Goal: Task Accomplishment & Management: Complete application form

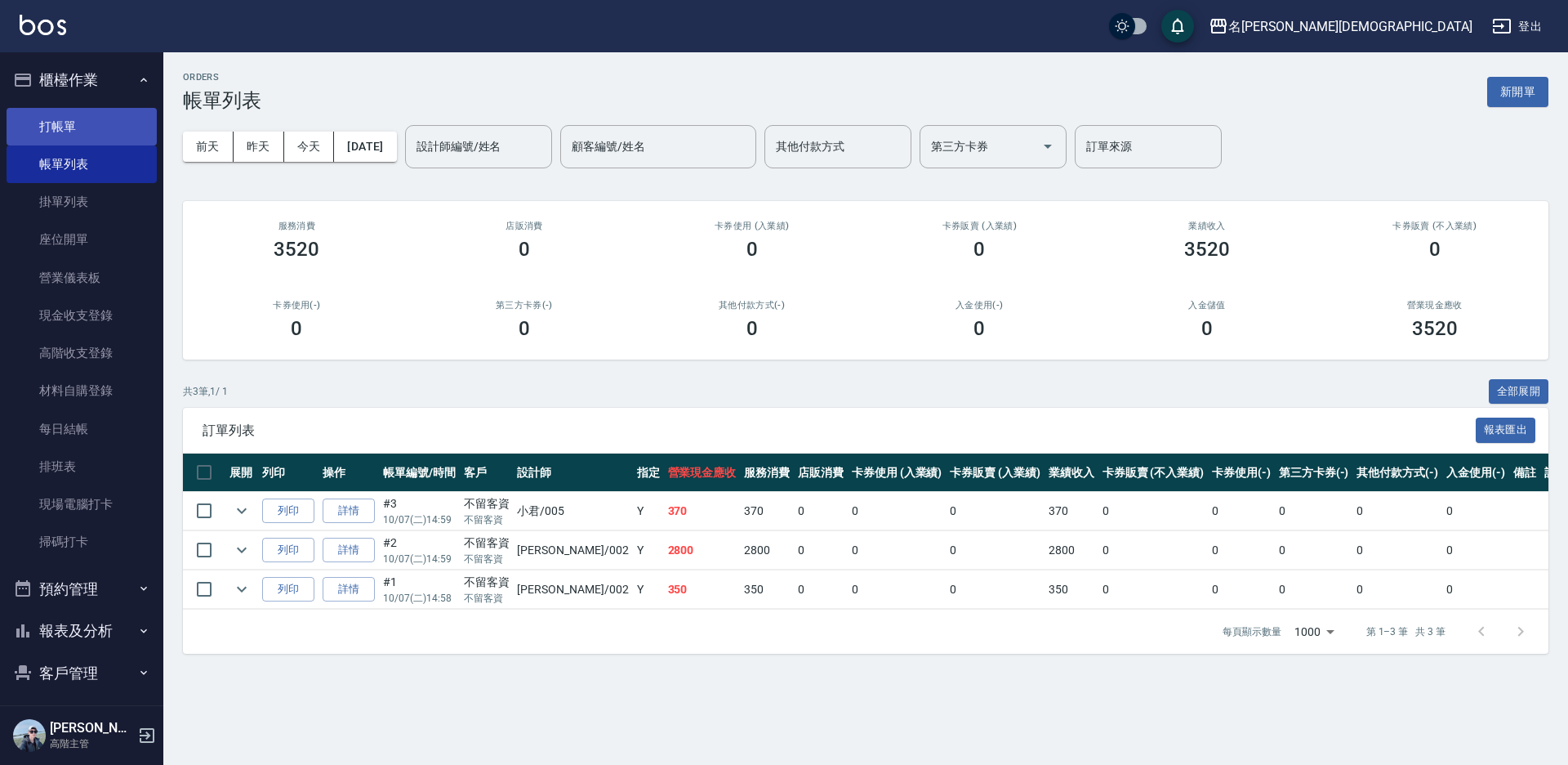
click at [76, 116] on link "打帳單" at bounding box center [81, 127] width 150 height 38
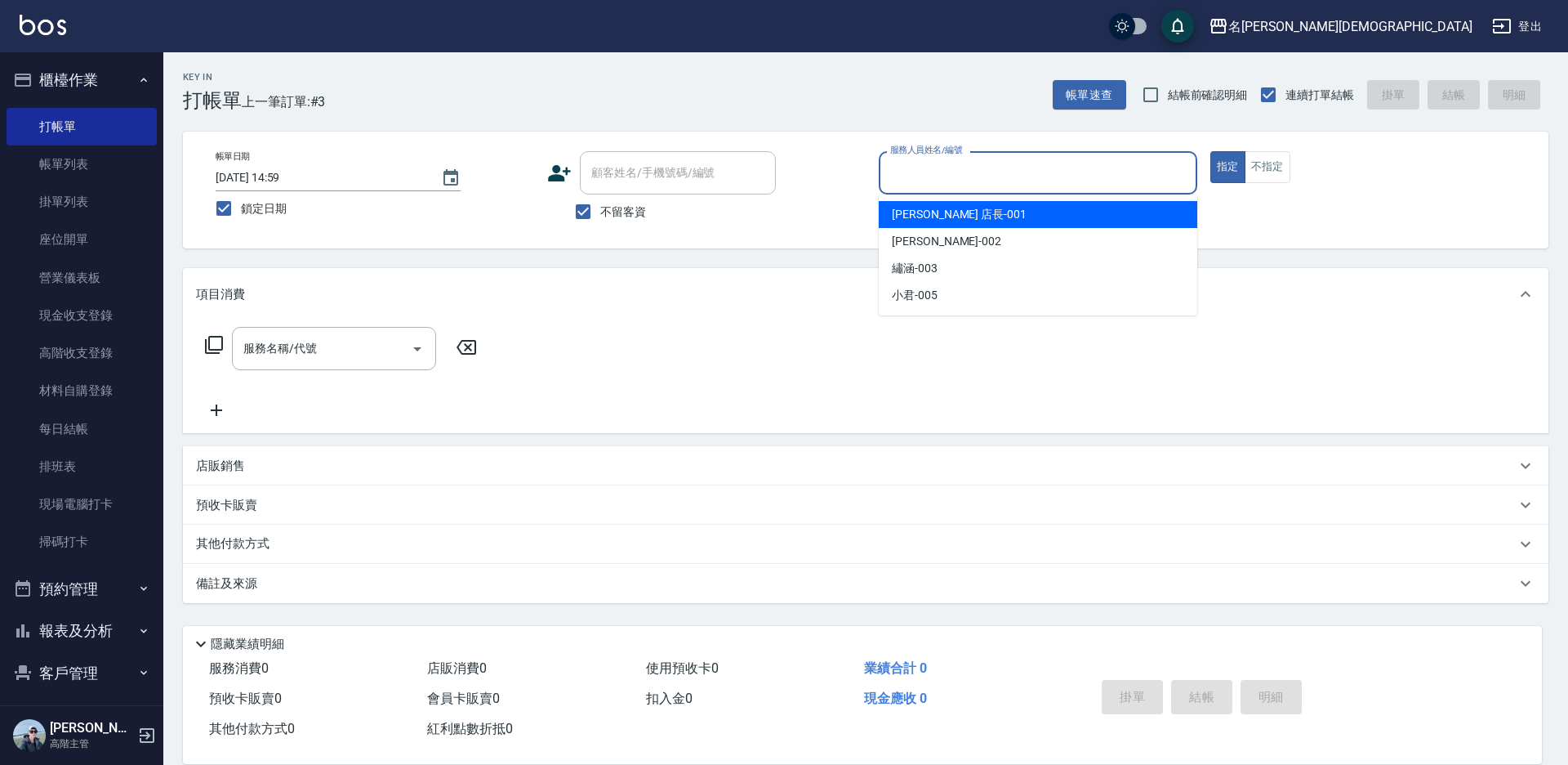
drag, startPoint x: 912, startPoint y: 171, endPoint x: 931, endPoint y: 257, distance: 88.1
click at [912, 172] on input "服務人員姓名/編號" at bounding box center [1038, 172] width 304 height 29
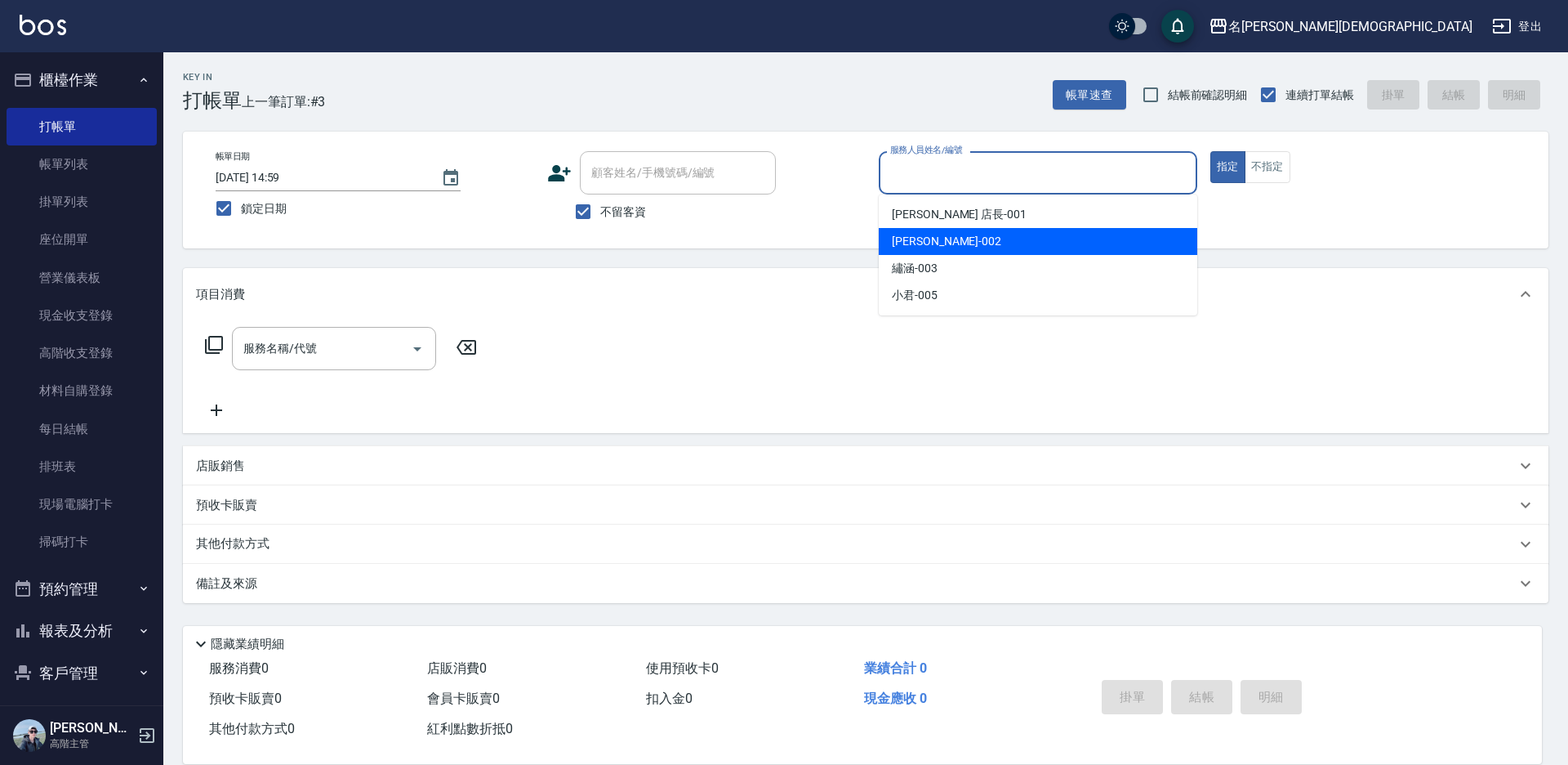
click at [926, 247] on span "香香 -002" at bounding box center [947, 241] width 110 height 17
type input "香香-002"
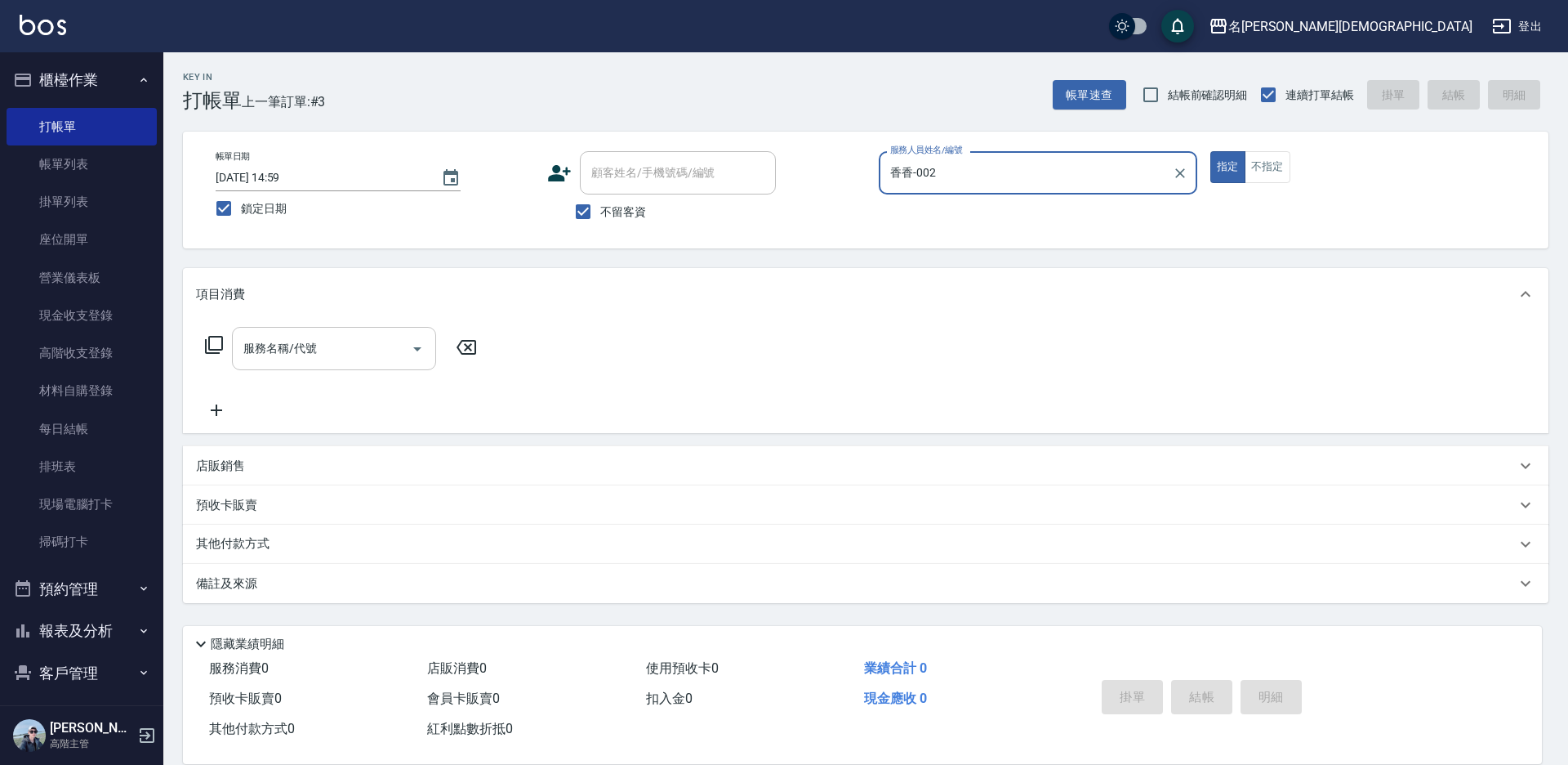
click at [325, 343] on input "服務名稱/代號" at bounding box center [321, 348] width 165 height 29
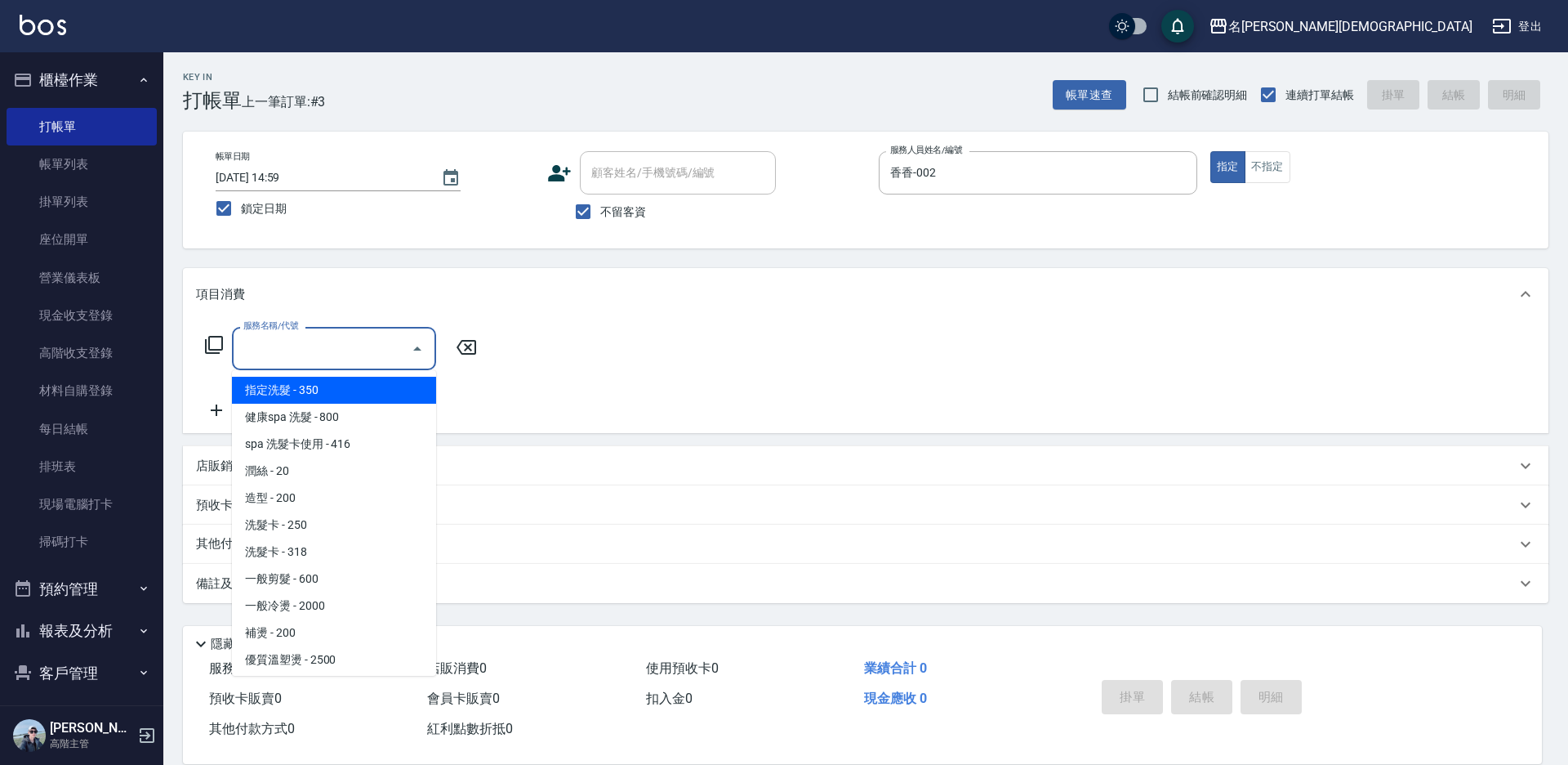
drag, startPoint x: 378, startPoint y: 387, endPoint x: 302, endPoint y: 557, distance: 186.2
click at [377, 386] on span "指定洗髮 - 350" at bounding box center [334, 389] width 204 height 27
type input "指定洗髮(101)"
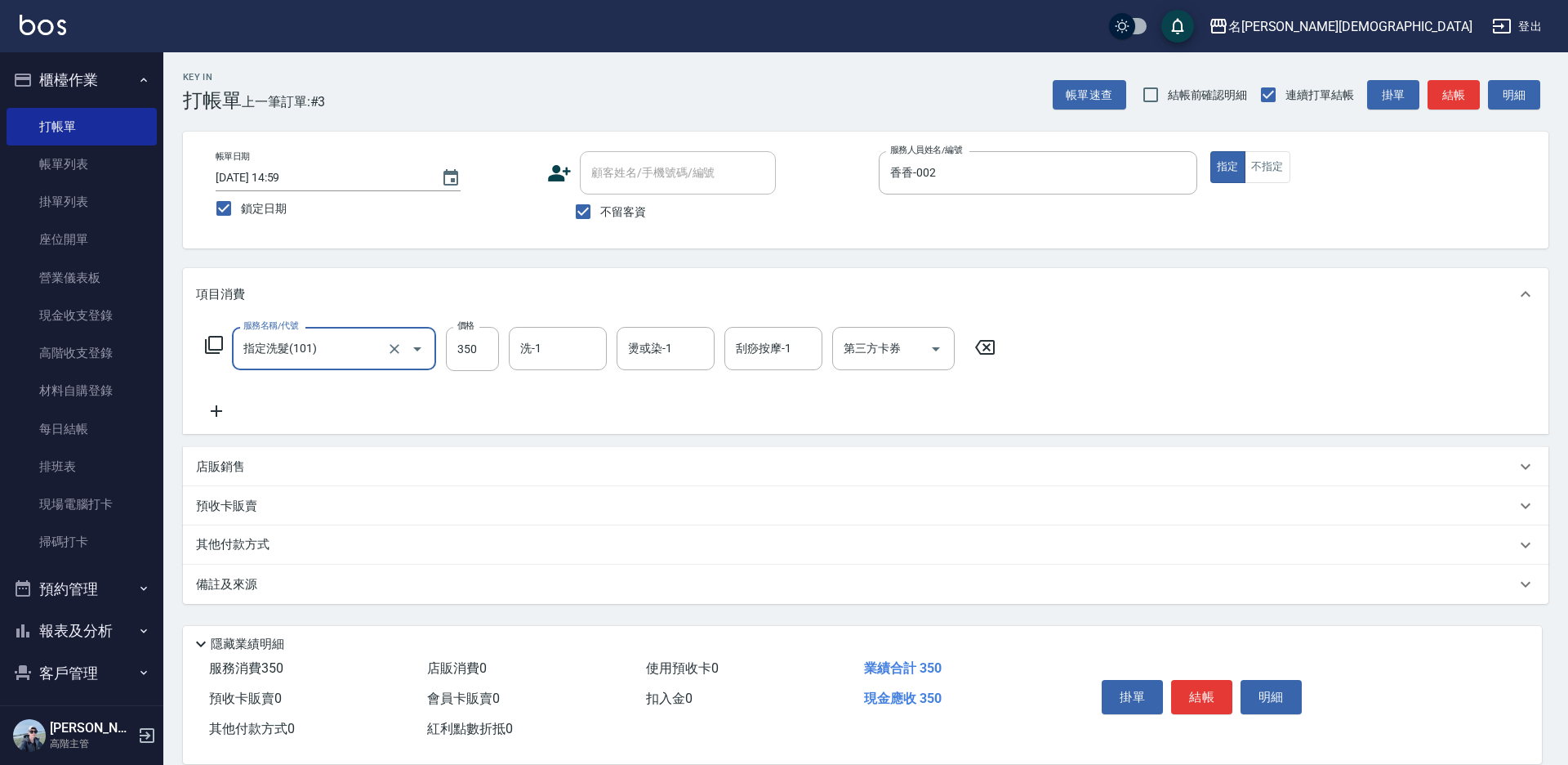
click at [207, 412] on icon at bounding box center [216, 411] width 41 height 20
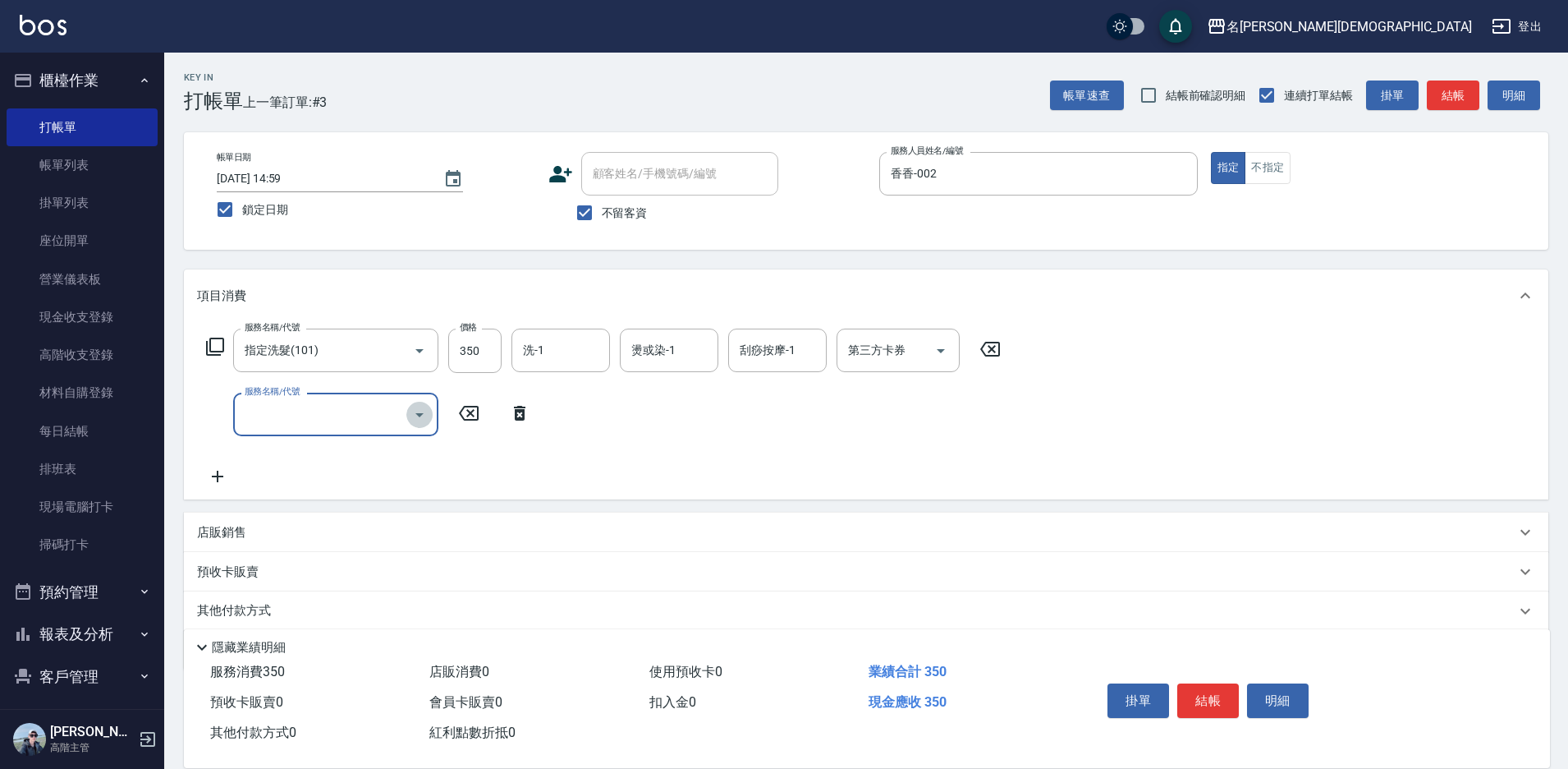
click at [415, 416] on icon "Open" at bounding box center [419, 415] width 20 height 20
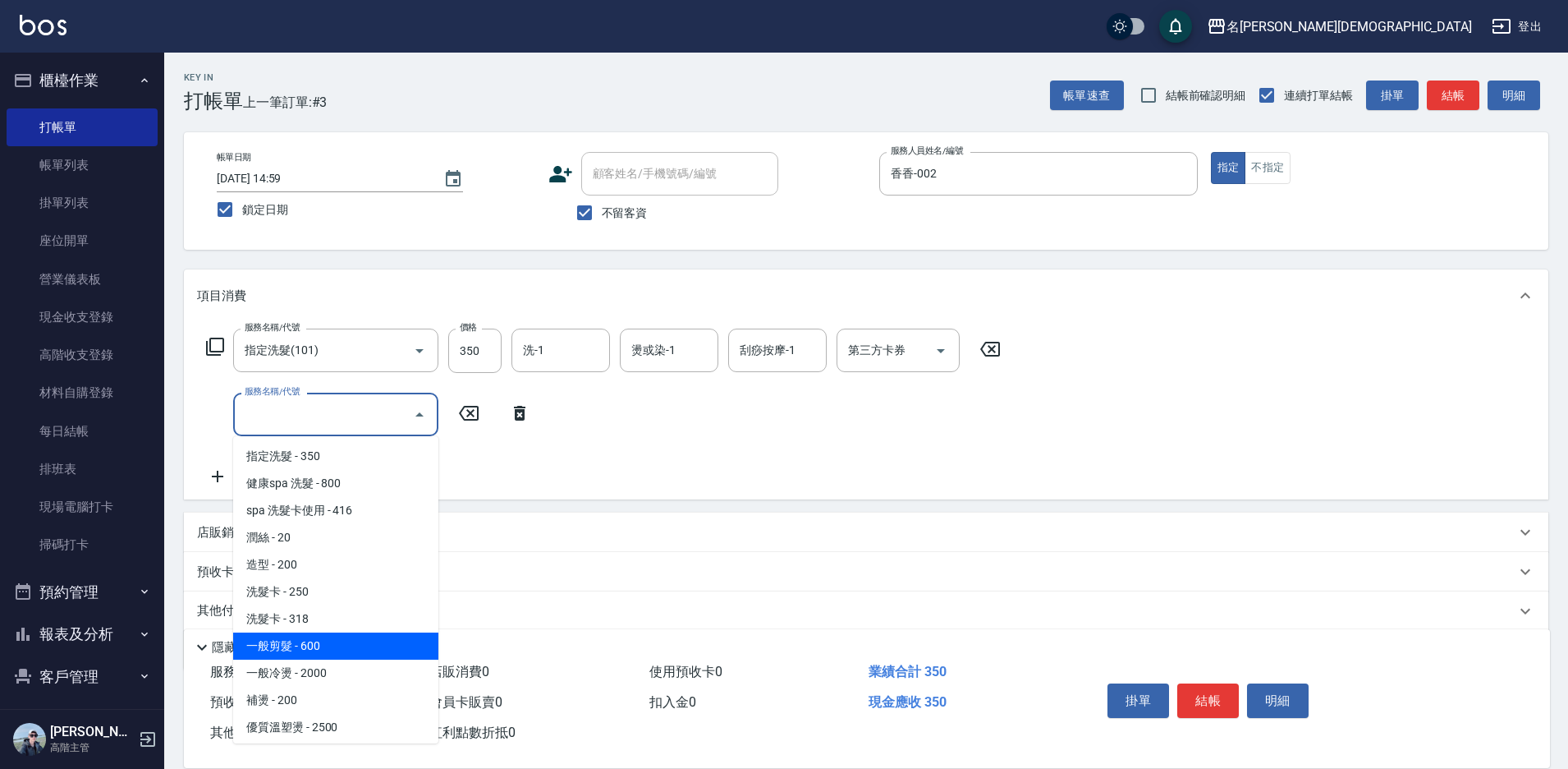
click at [377, 644] on span "一般剪髮 - 600" at bounding box center [335, 645] width 205 height 27
type input "一般剪髮(200)"
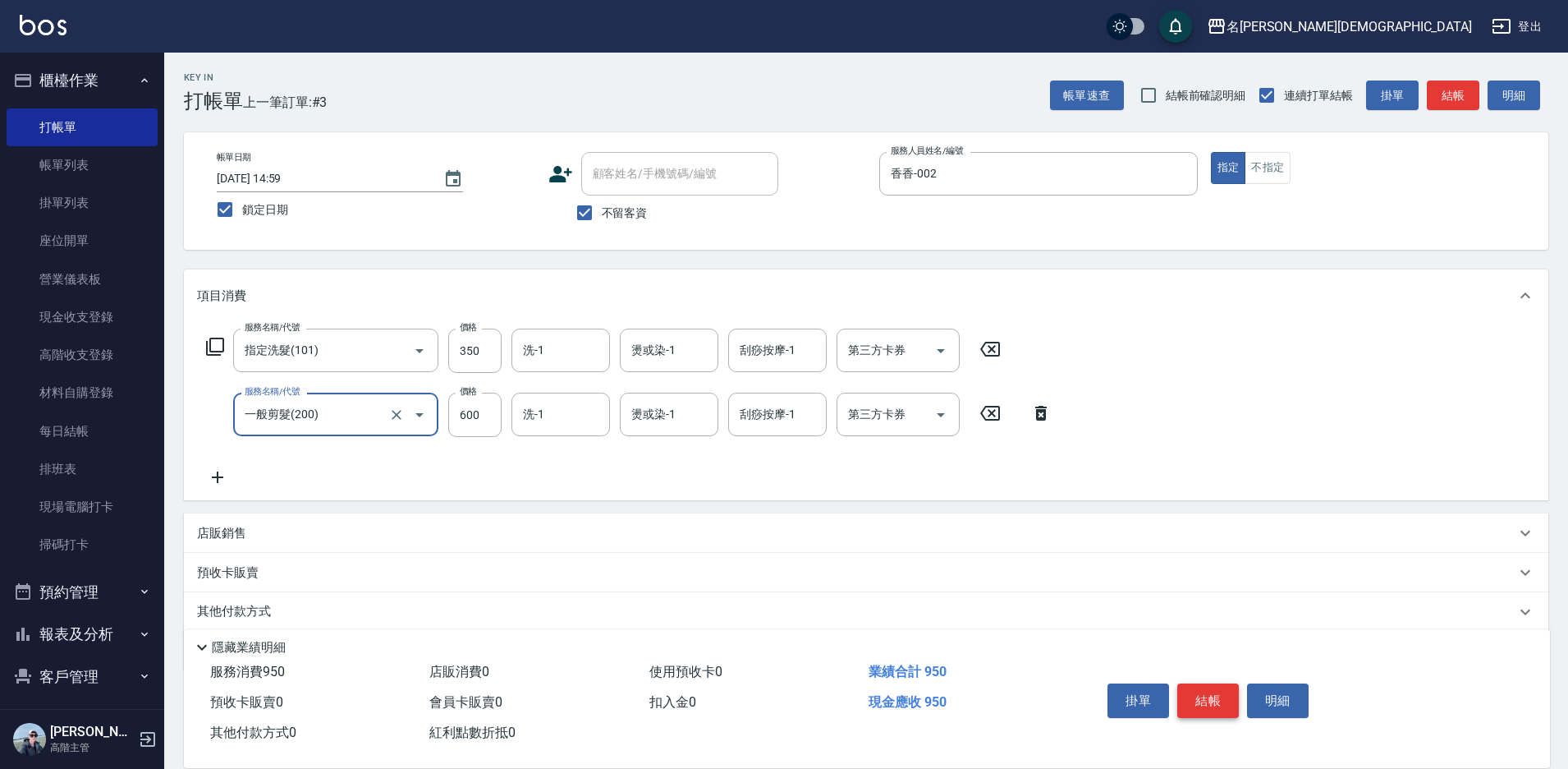
click at [1210, 696] on button "結帳" at bounding box center [1208, 701] width 62 height 35
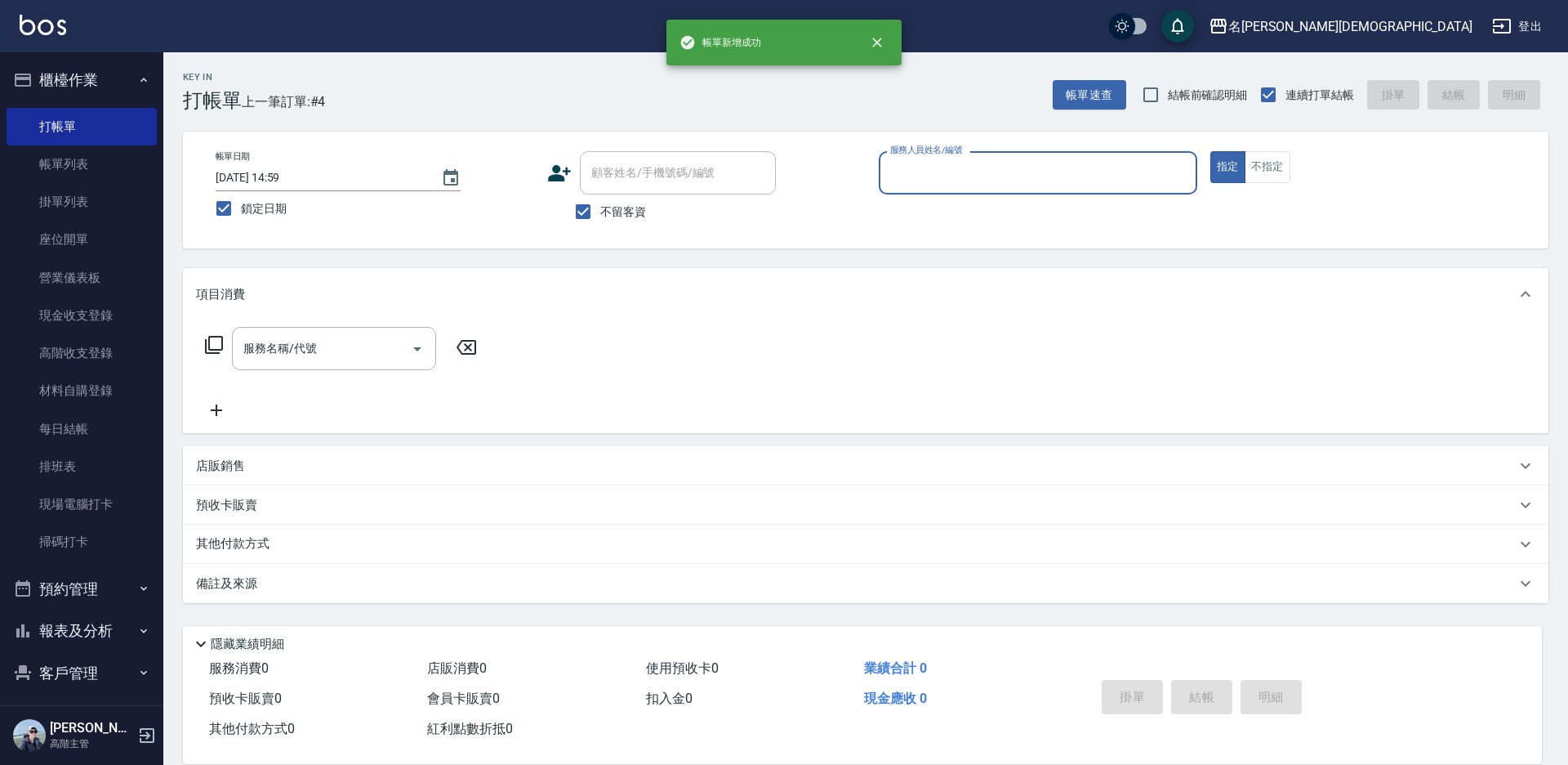
click at [947, 175] on input "服務人員姓名/編號" at bounding box center [1038, 172] width 304 height 29
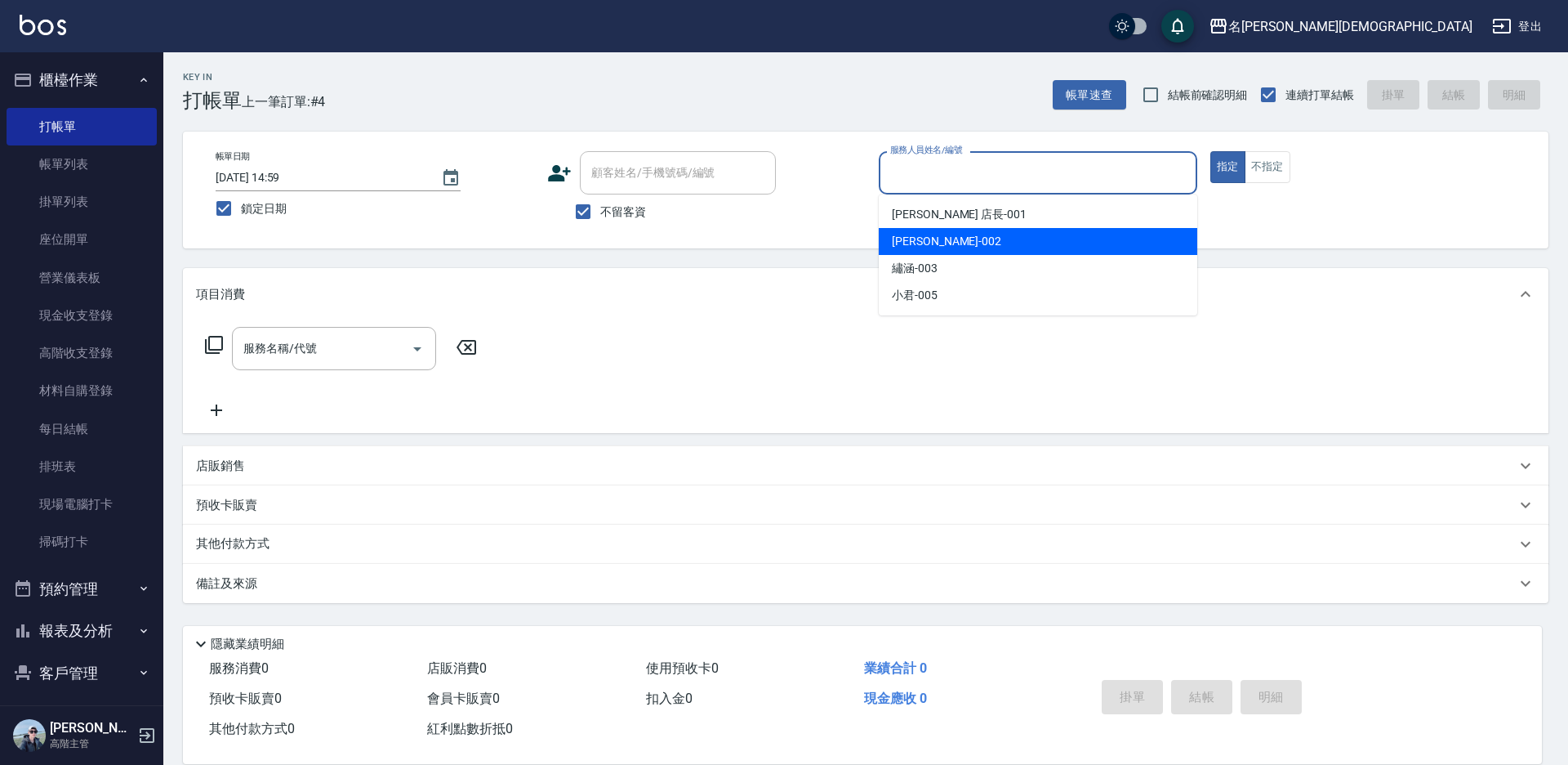
click at [933, 241] on span "香香 -002" at bounding box center [947, 241] width 110 height 17
type input "香香-002"
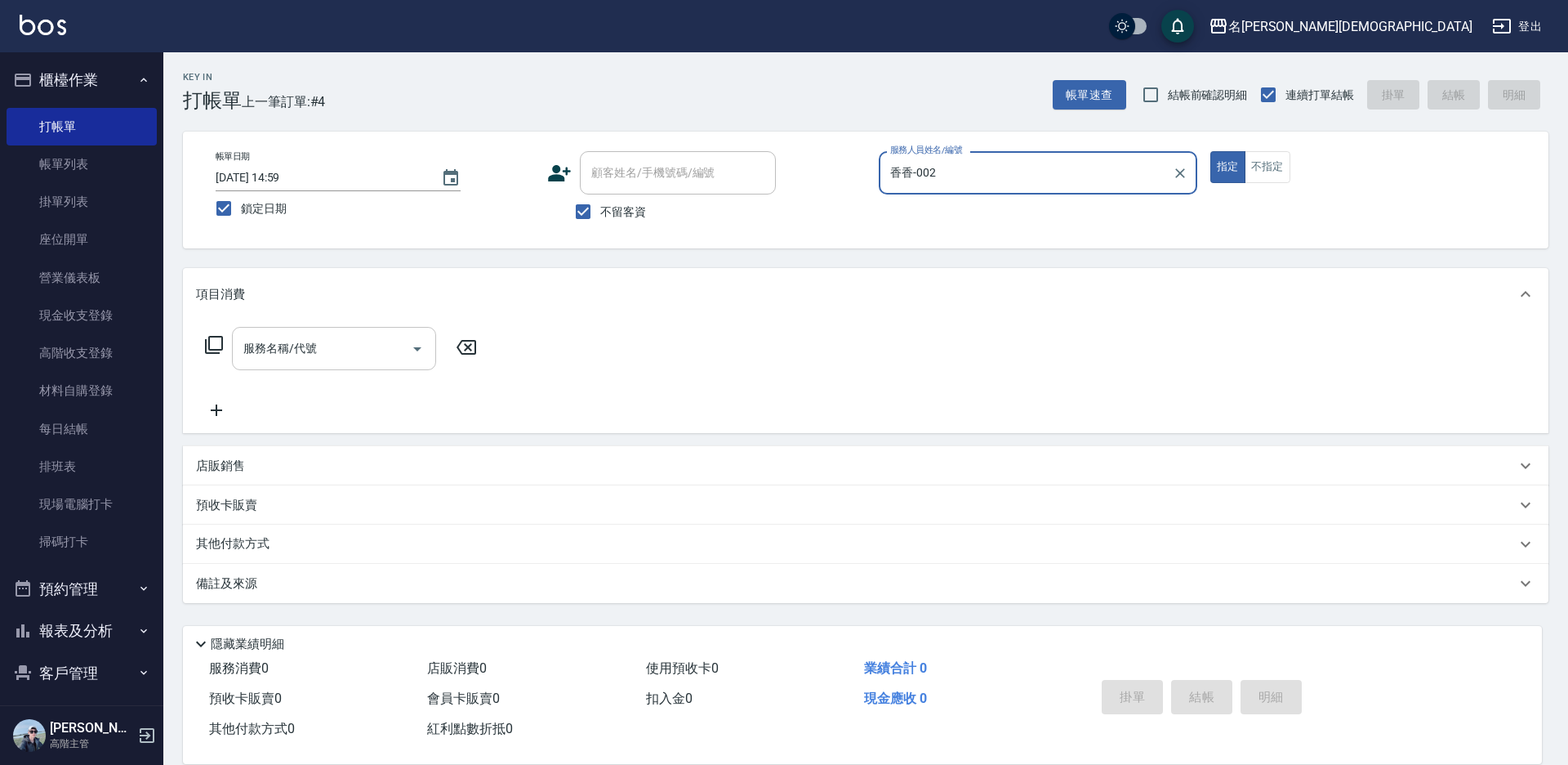
click at [261, 358] on input "服務名稱/代號" at bounding box center [321, 348] width 165 height 29
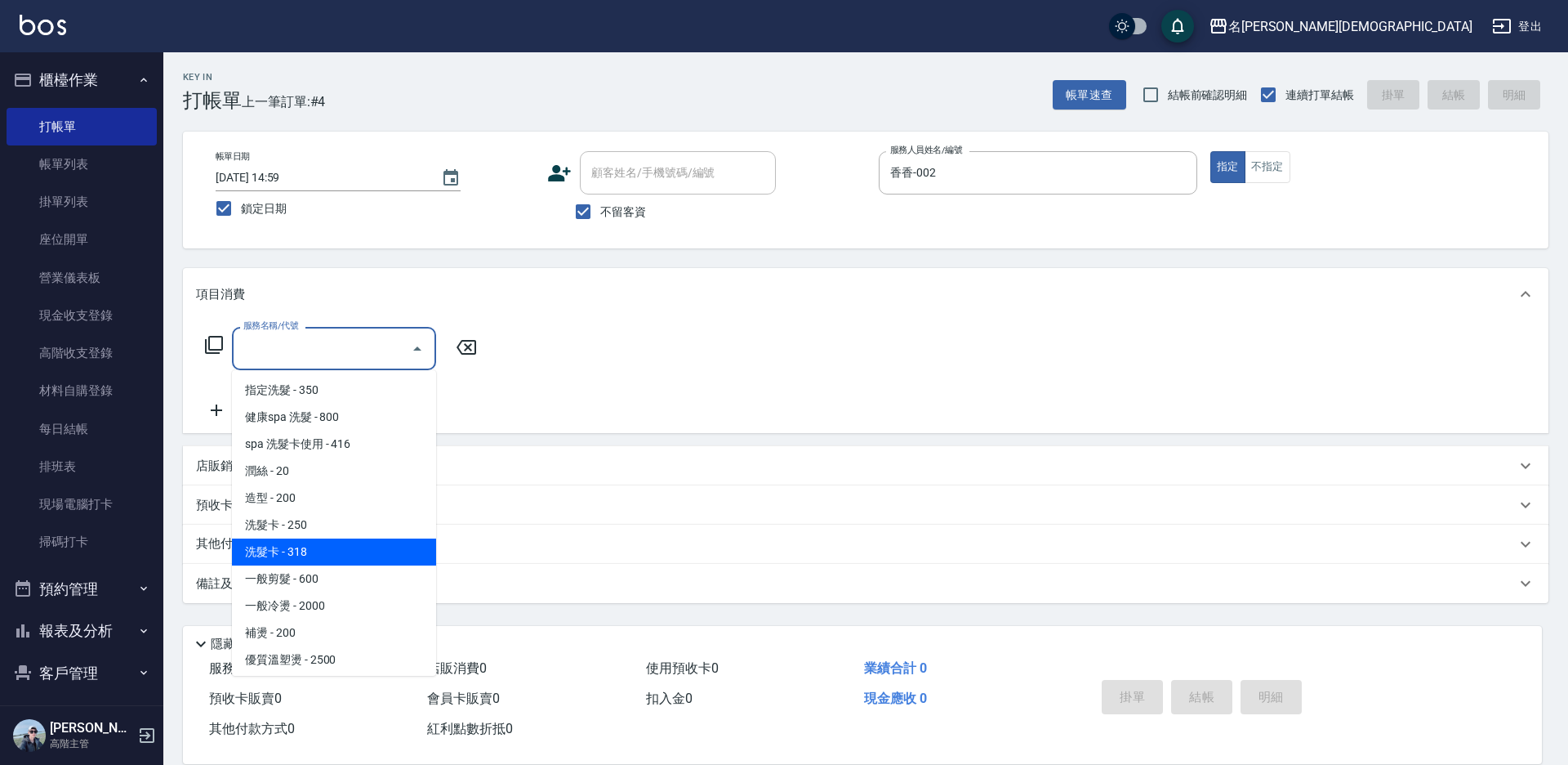
click at [308, 558] on span "洗髮卡 - 318" at bounding box center [334, 552] width 204 height 27
type input "洗髮卡(108)"
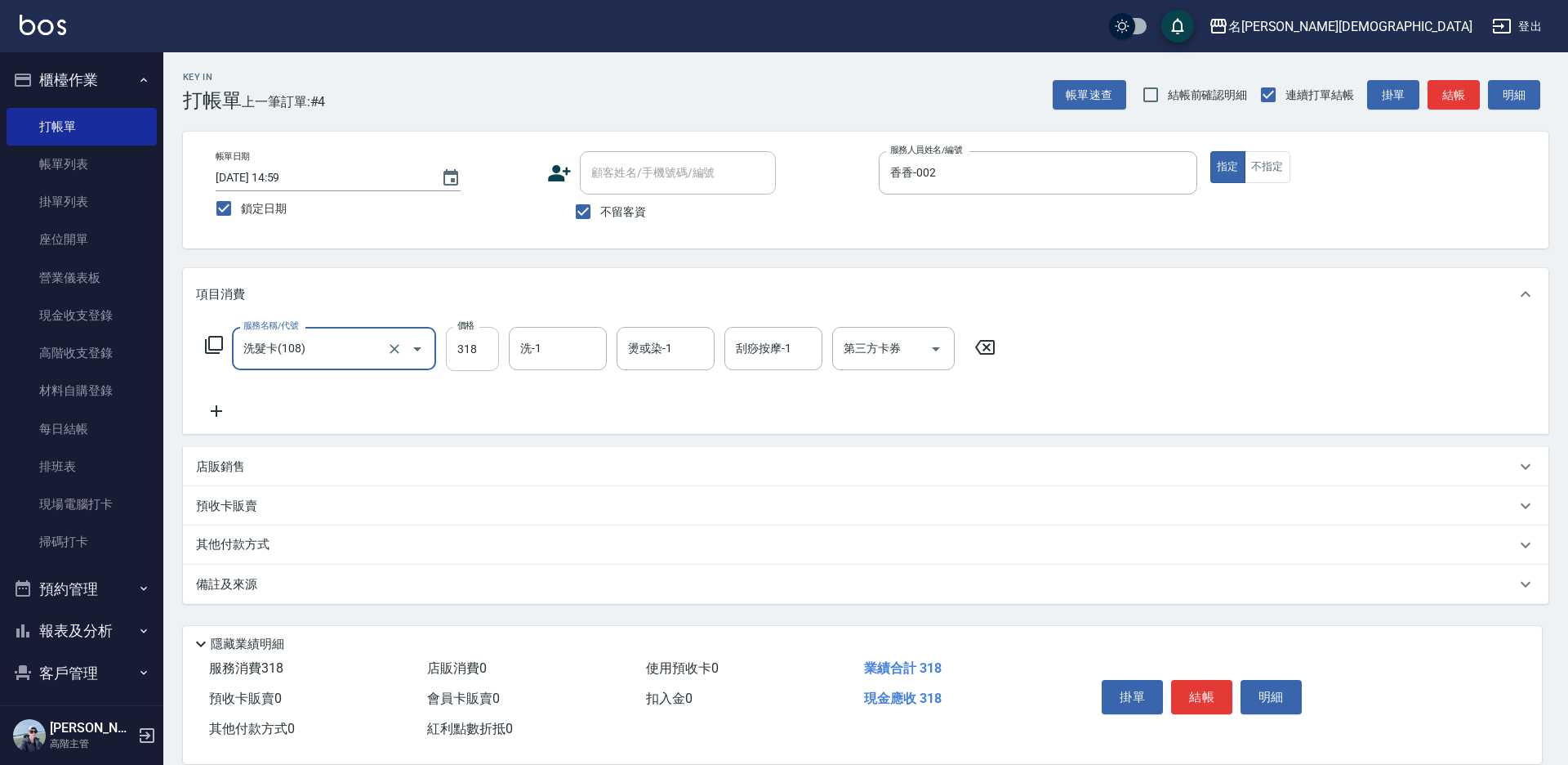
click at [487, 344] on input "318" at bounding box center [472, 349] width 53 height 44
click at [938, 351] on icon "Open" at bounding box center [936, 349] width 20 height 20
type input "416"
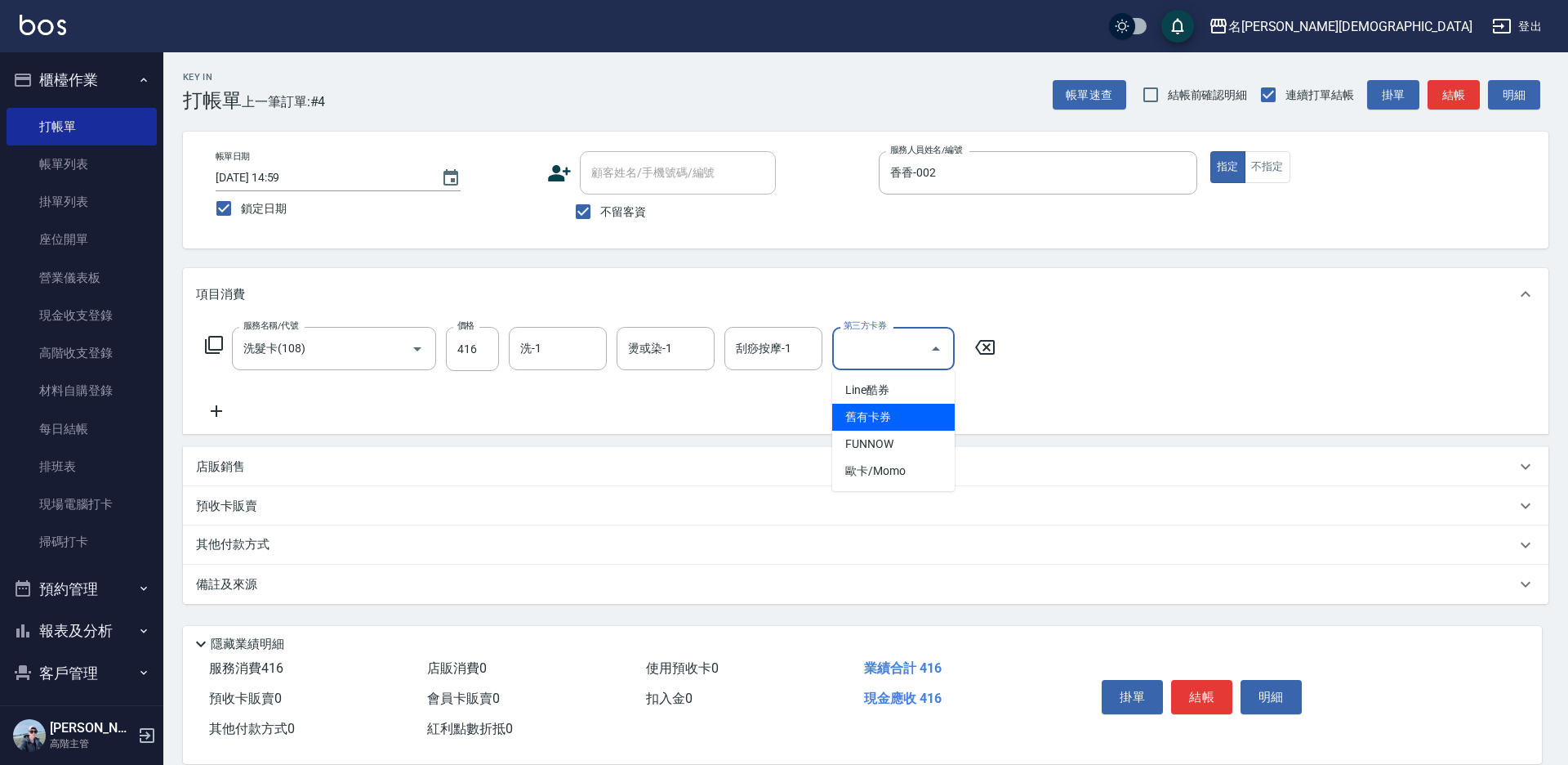
click at [902, 409] on span "舊有卡券" at bounding box center [893, 417] width 122 height 27
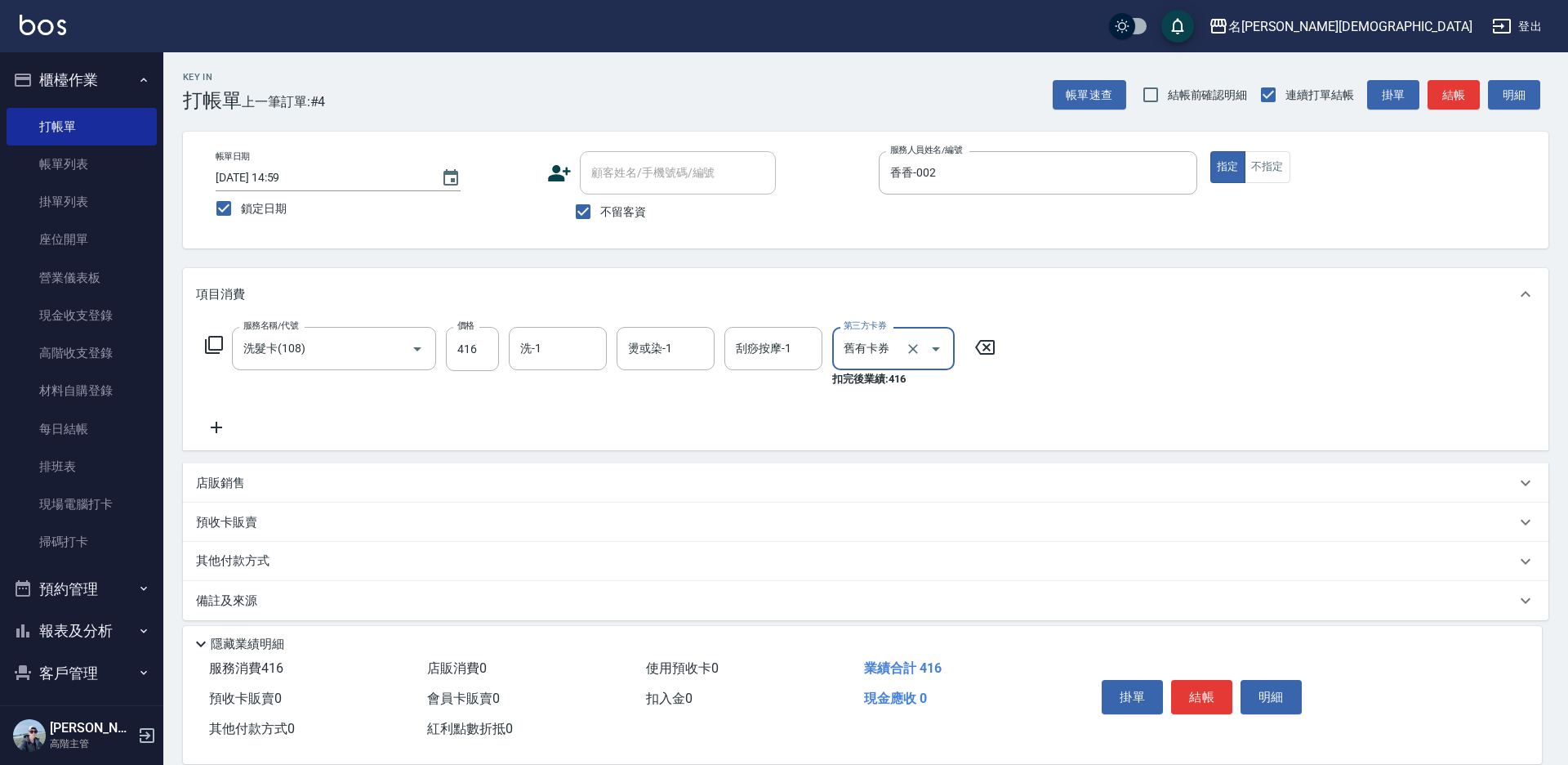
type input "舊有卡券"
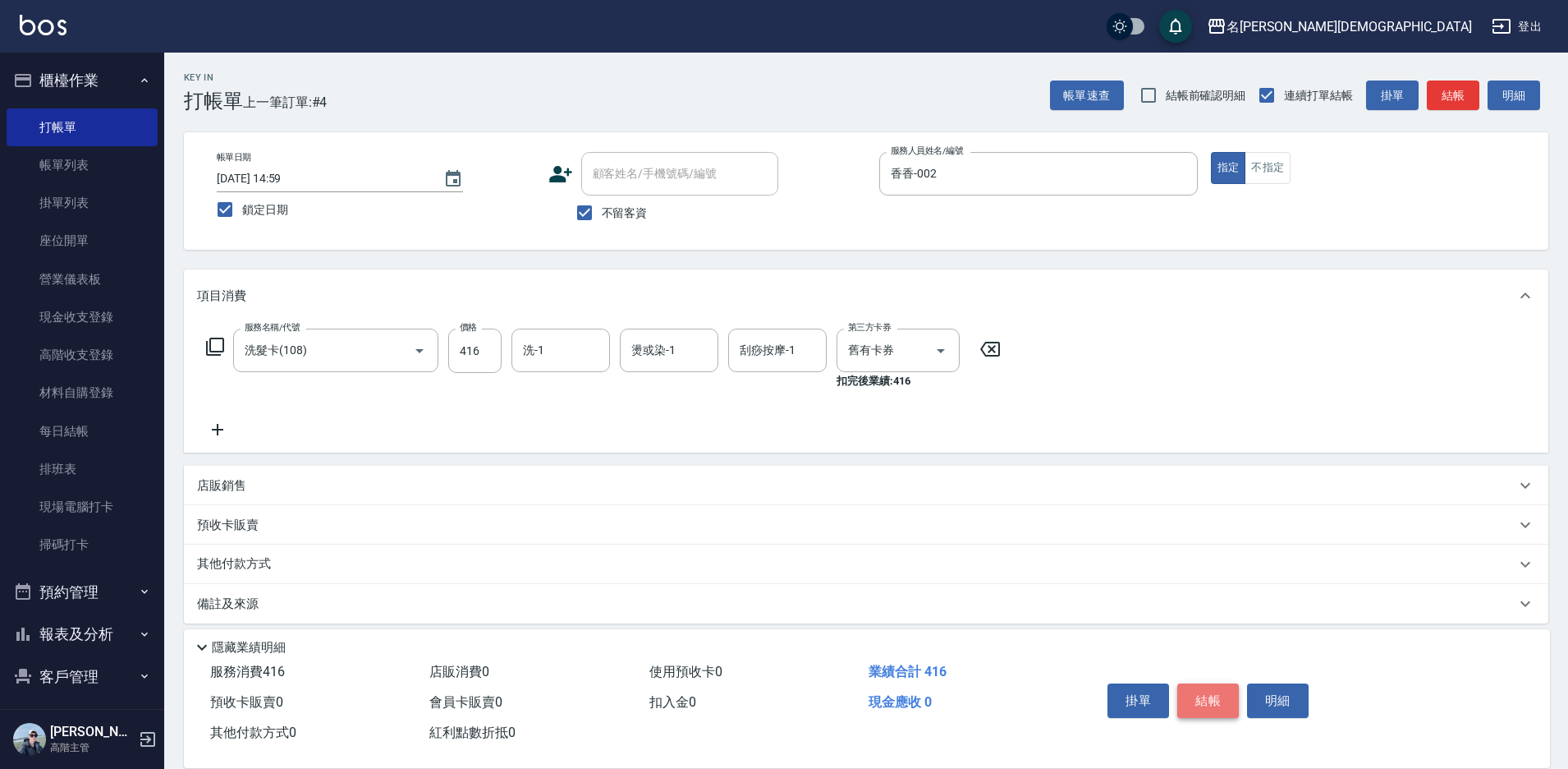
click at [1210, 686] on button "結帳" at bounding box center [1208, 701] width 62 height 35
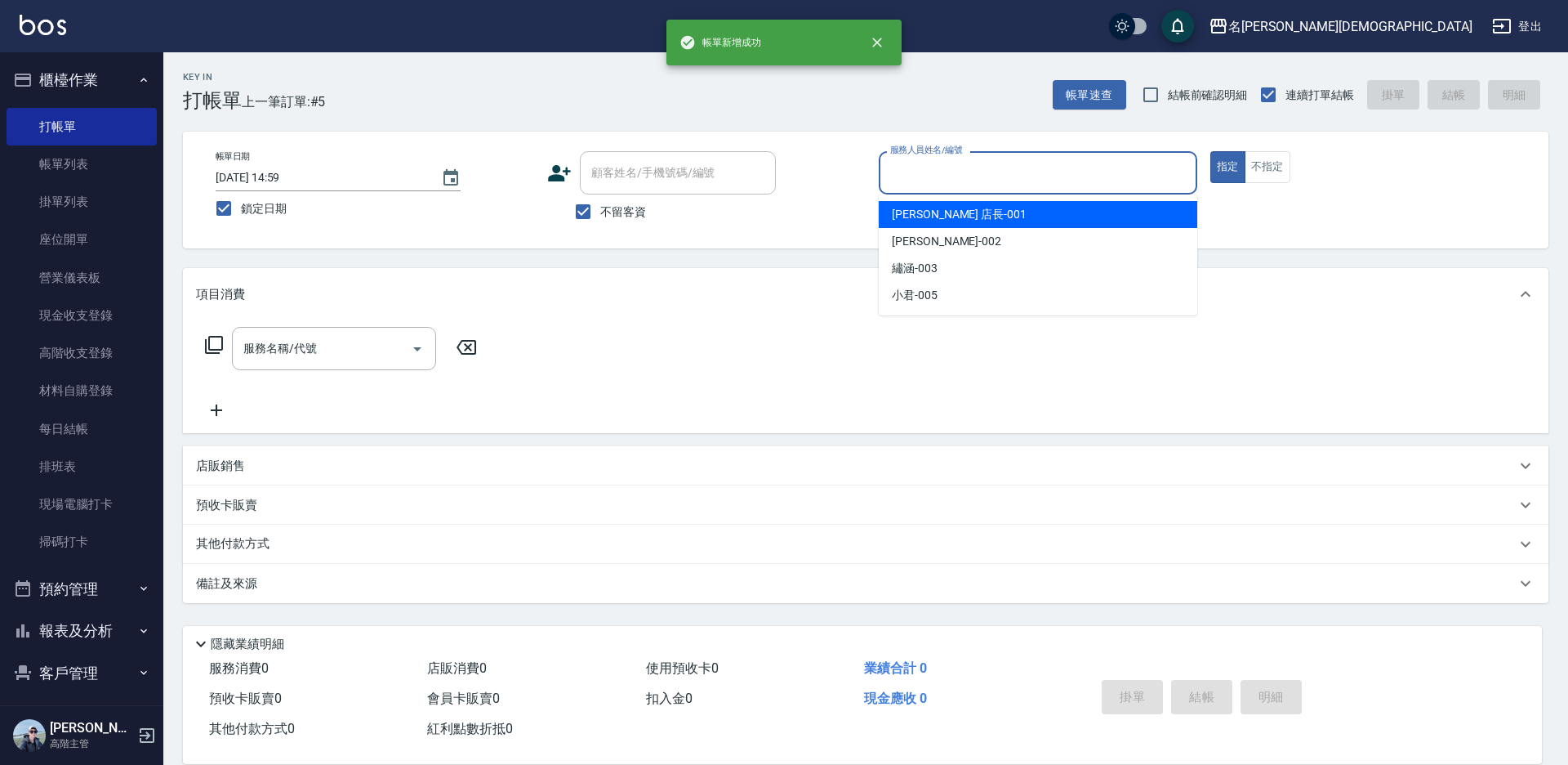
click at [893, 168] on input "服務人員姓名/編號" at bounding box center [1038, 172] width 304 height 29
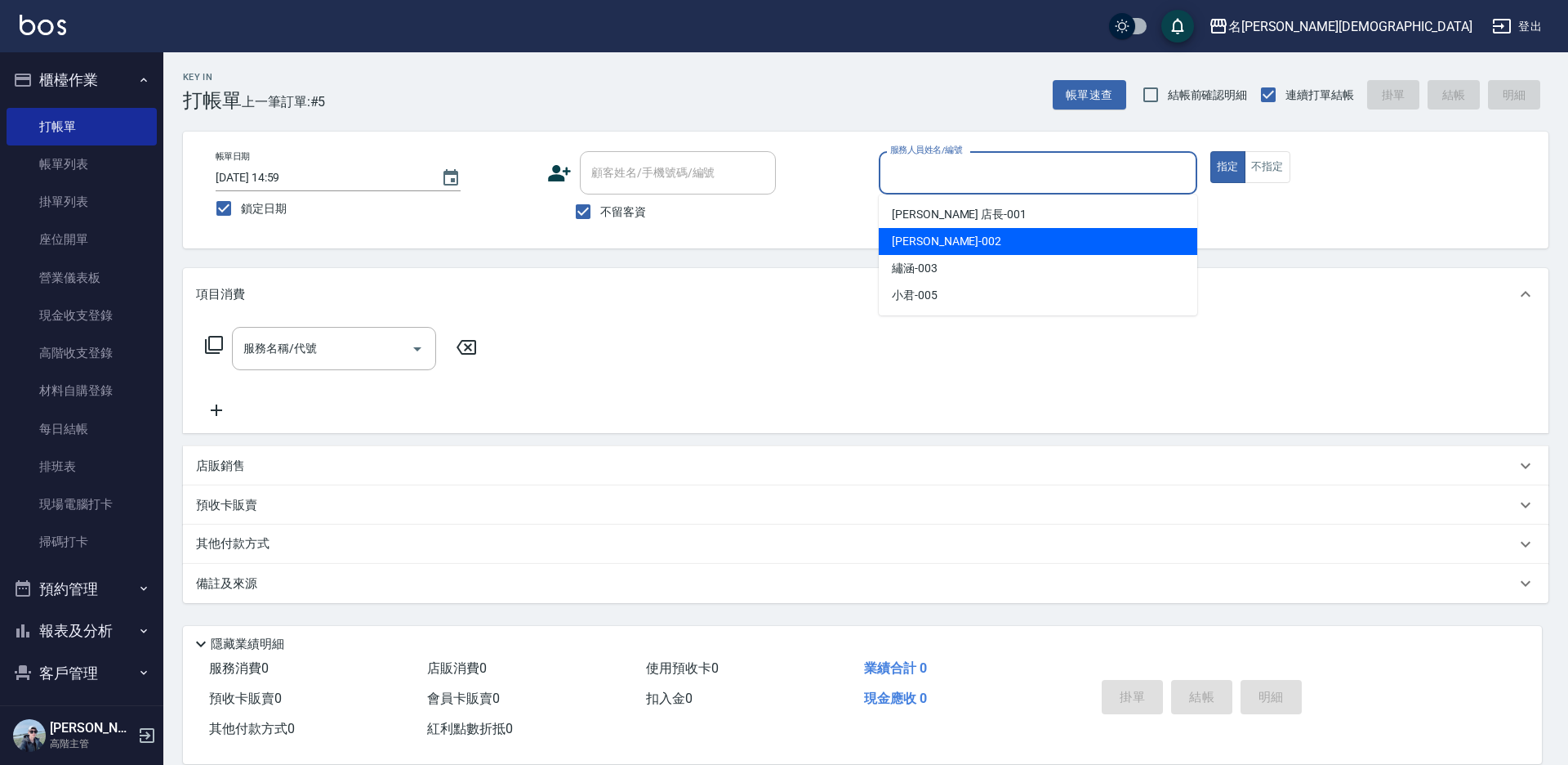
click at [922, 242] on span "香香 -002" at bounding box center [947, 241] width 110 height 17
type input "香香-002"
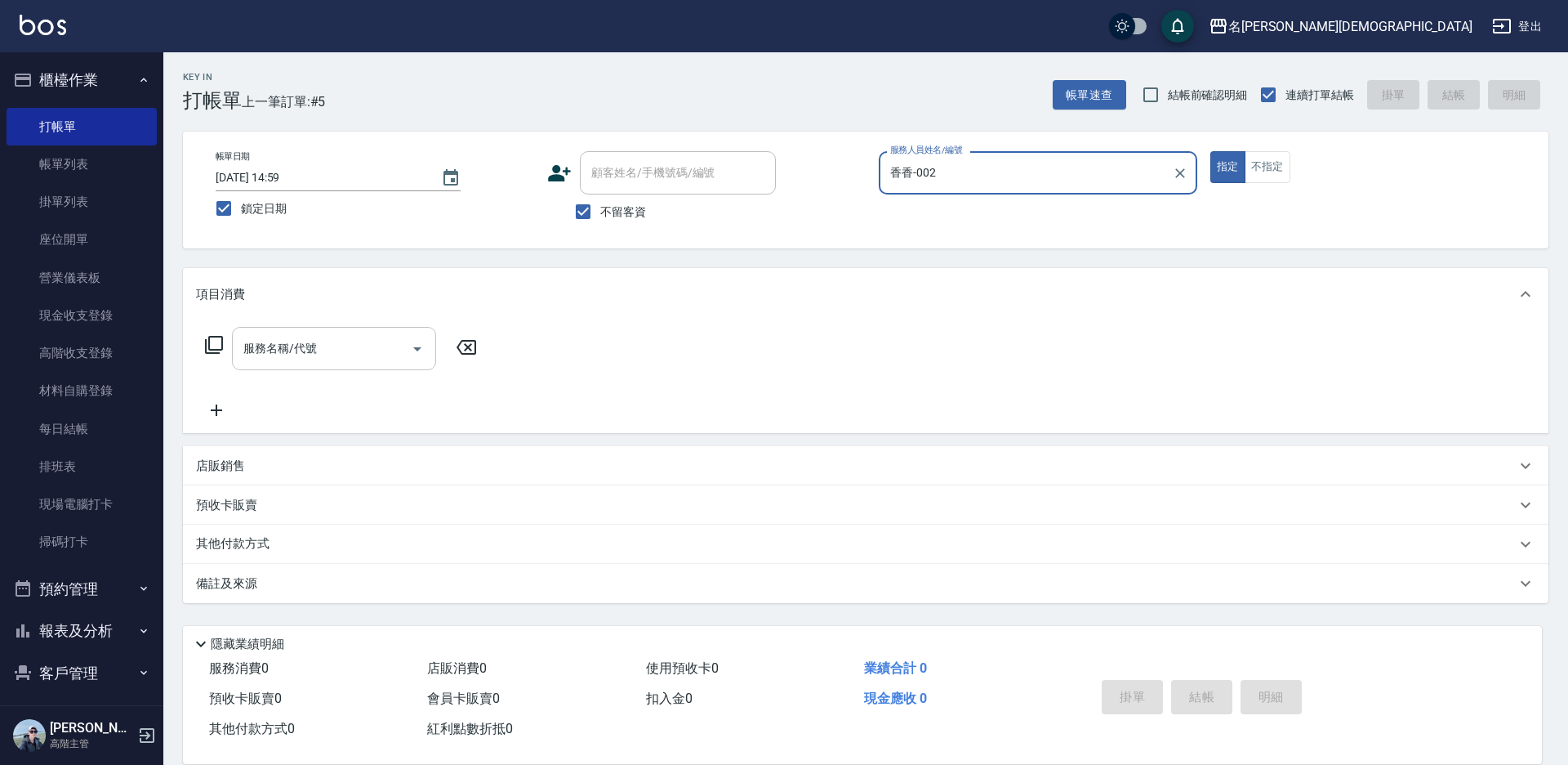
click at [293, 347] on input "服務名稱/代號" at bounding box center [321, 348] width 165 height 29
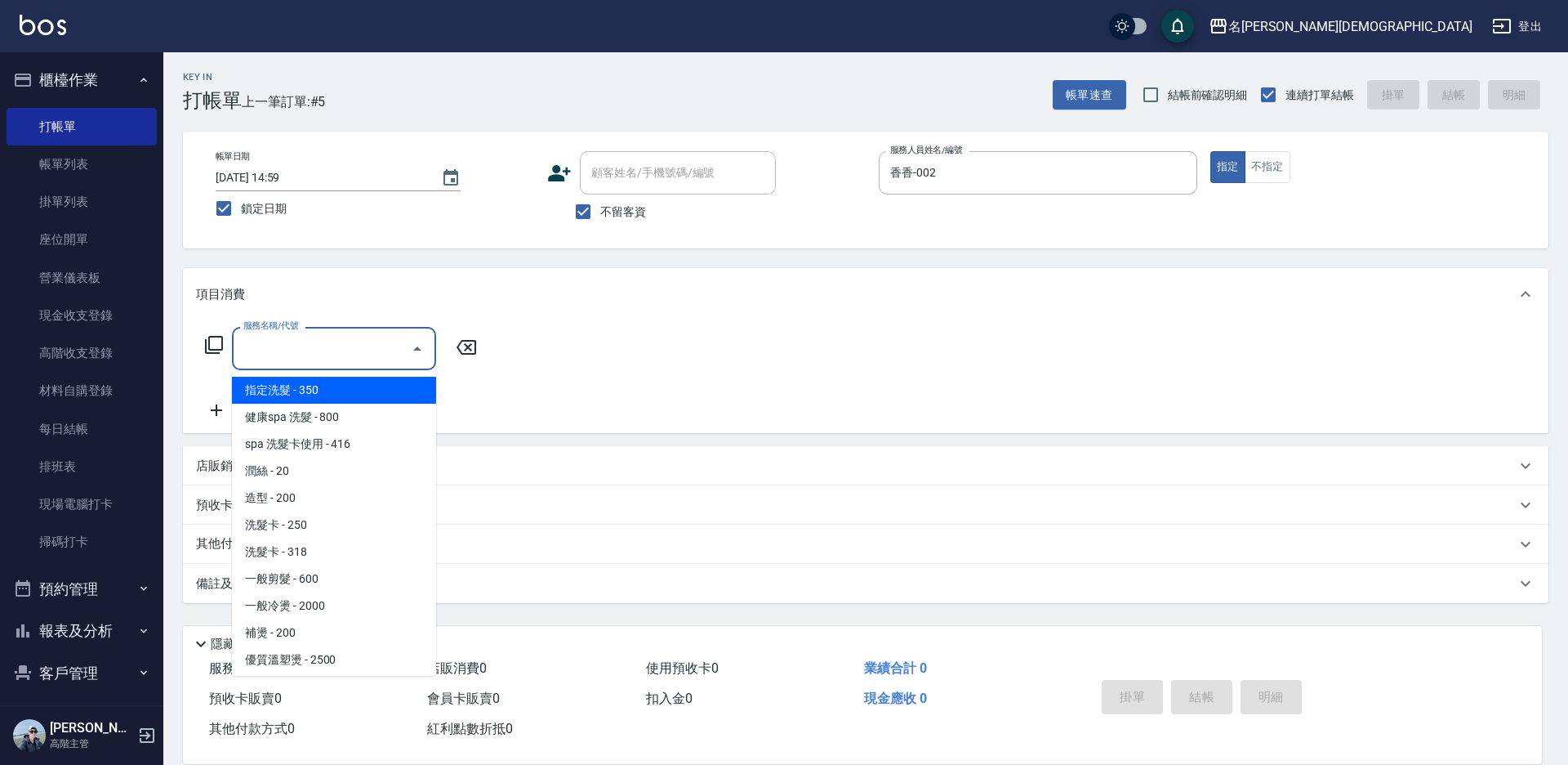
click at [323, 394] on span "指定洗髮 - 350" at bounding box center [334, 389] width 204 height 27
type input "指定洗髮(101)"
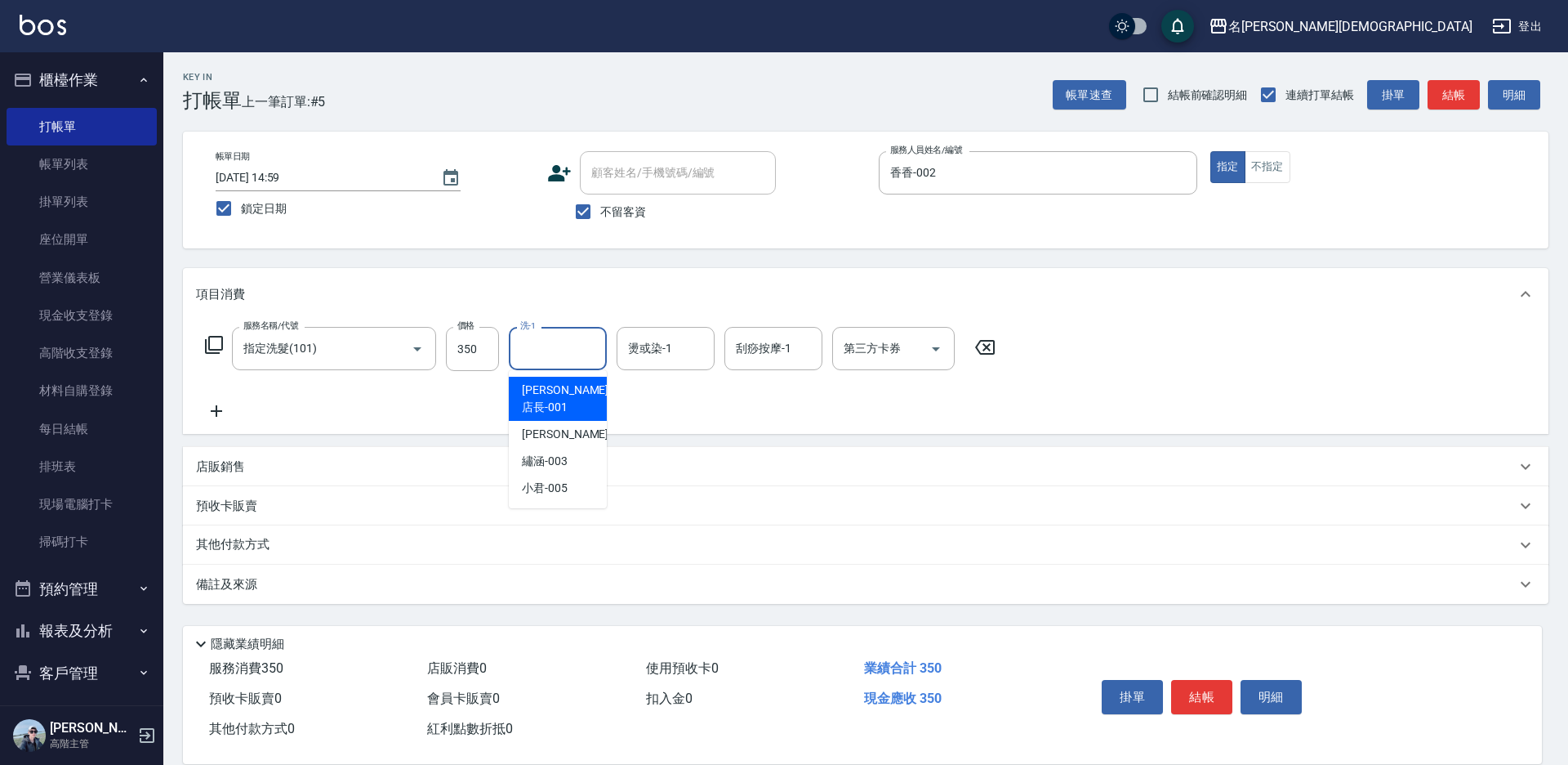
click at [543, 357] on input "洗-1" at bounding box center [558, 348] width 84 height 29
click at [543, 453] on span "繡涵 -003" at bounding box center [545, 461] width 46 height 17
type input "繡涵-003"
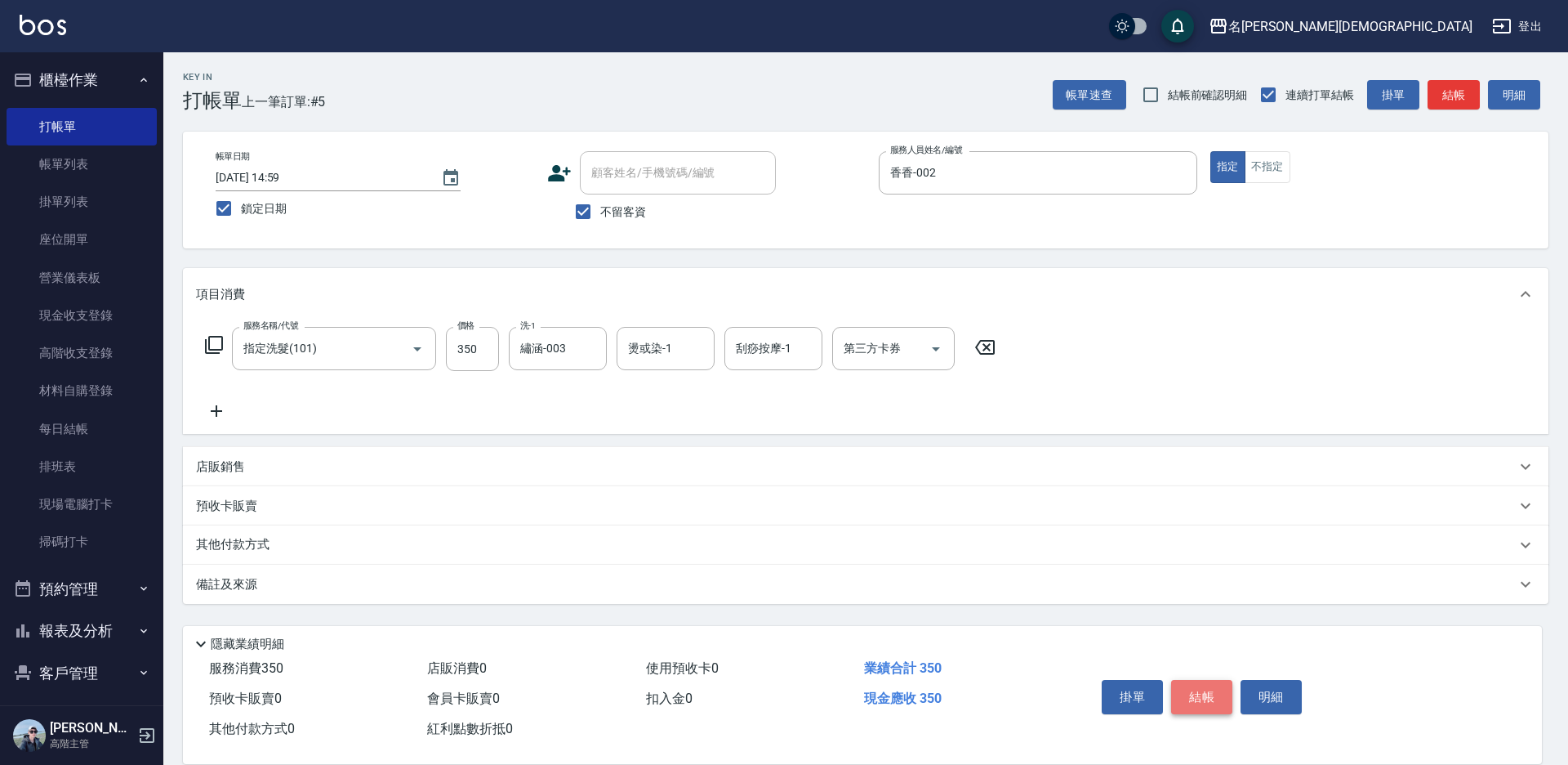
click at [1195, 696] on button "結帳" at bounding box center [1202, 697] width 61 height 34
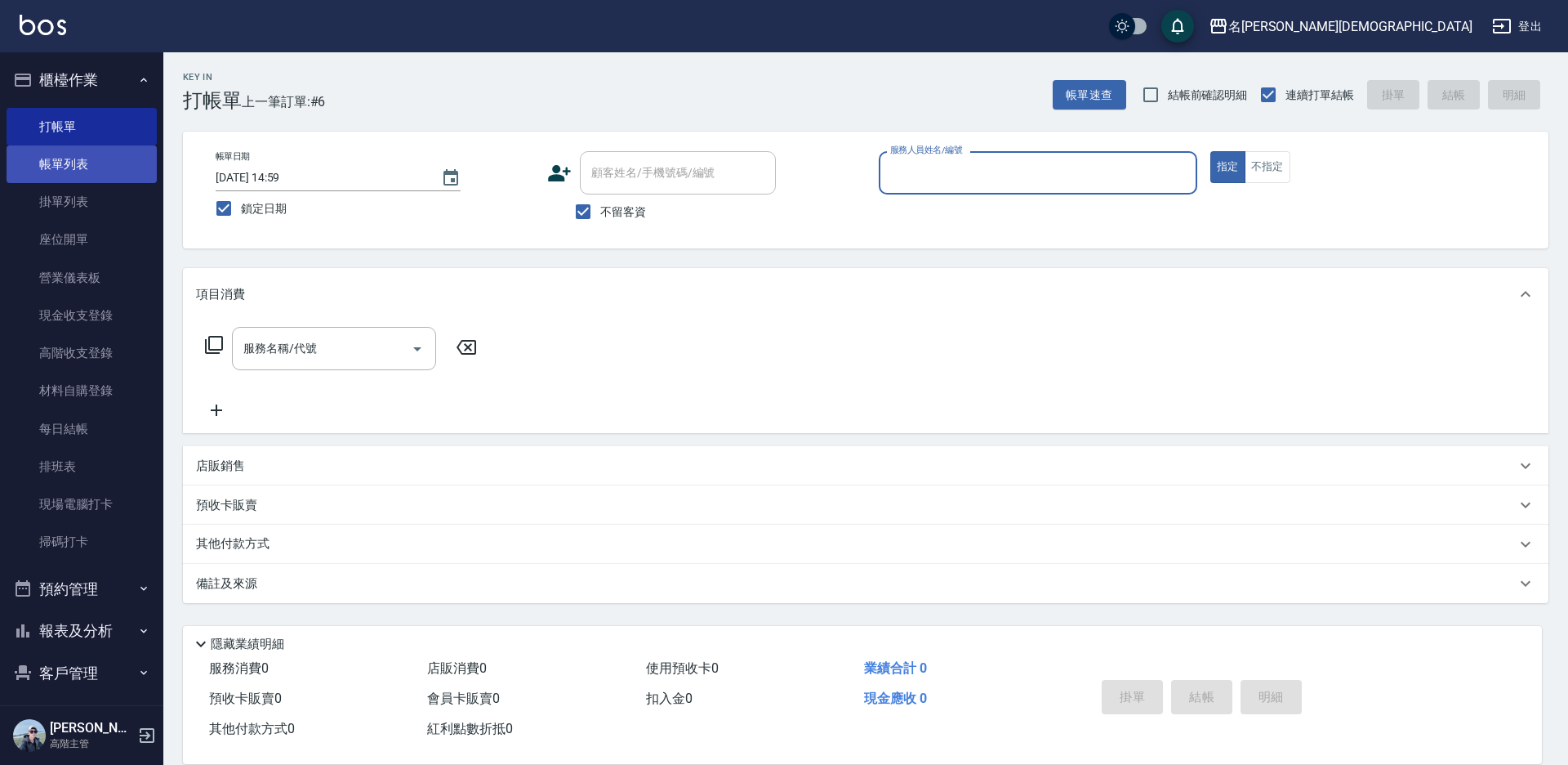
click at [71, 175] on link "帳單列表" at bounding box center [81, 164] width 150 height 38
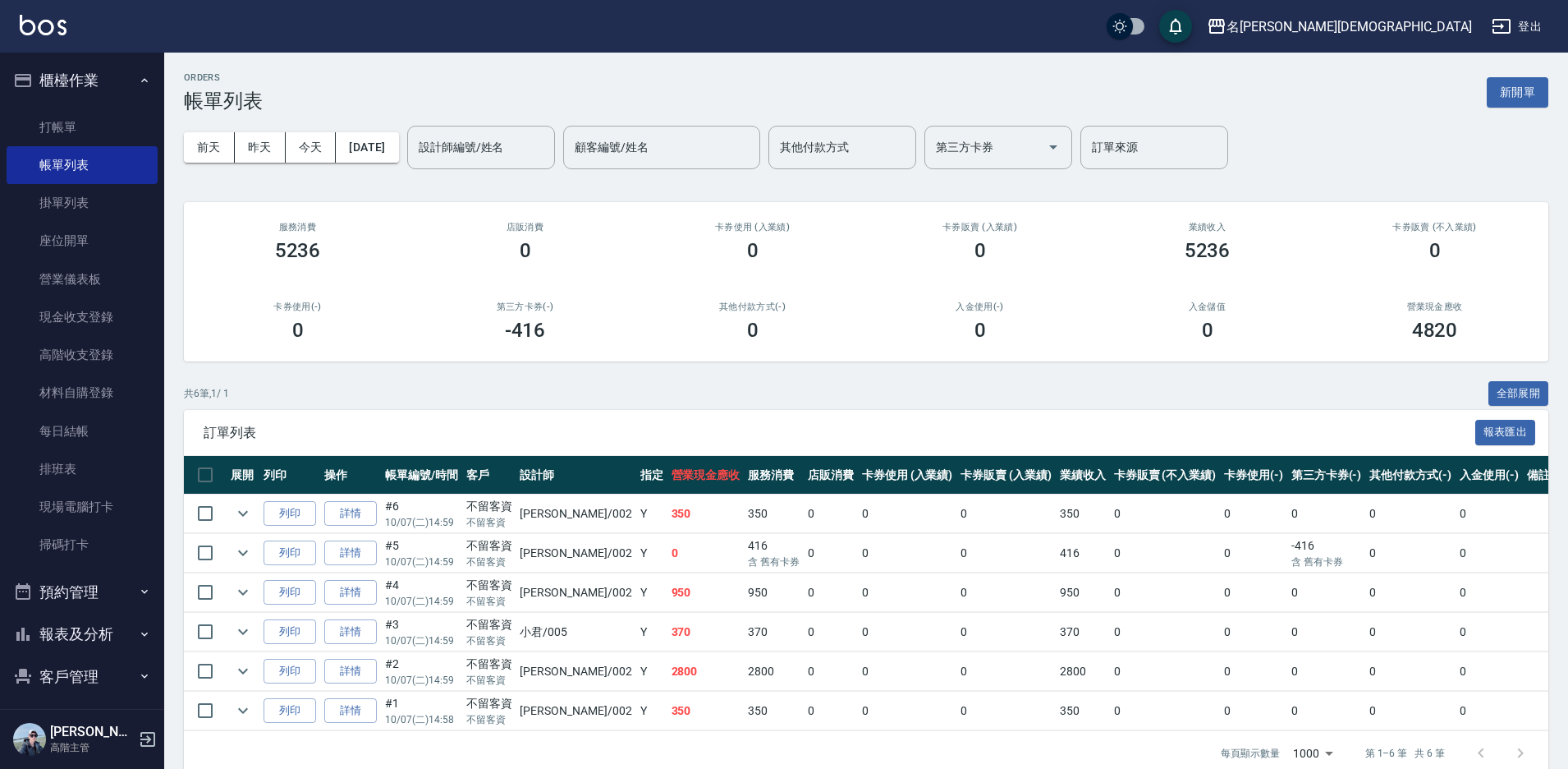
click at [1326, 411] on div "訂單列表 報表匯出" at bounding box center [866, 432] width 1364 height 45
